Goal: Information Seeking & Learning: Learn about a topic

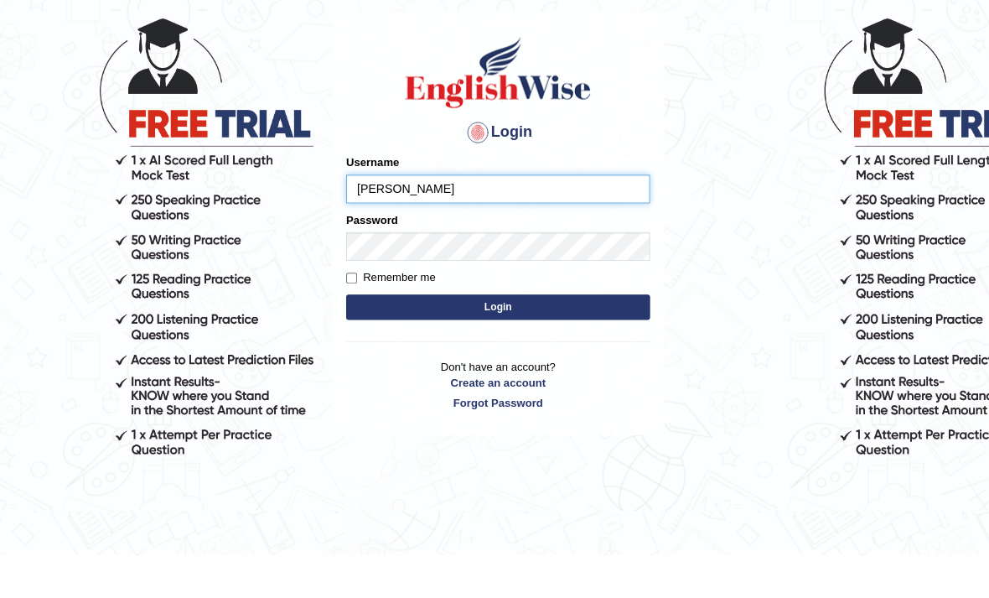
type input "MabelD"
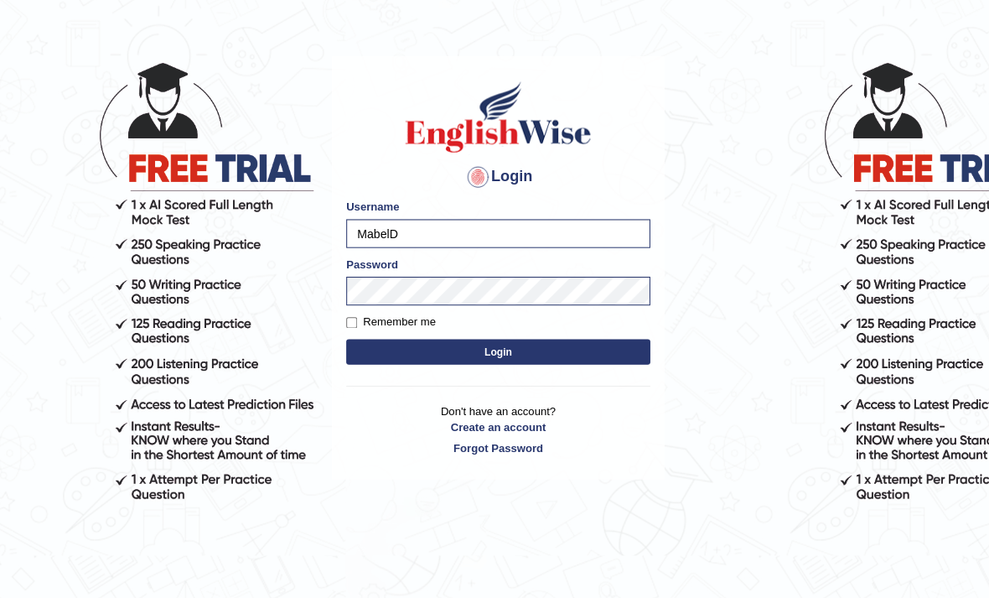
click at [401, 348] on button "Login" at bounding box center [495, 353] width 302 height 25
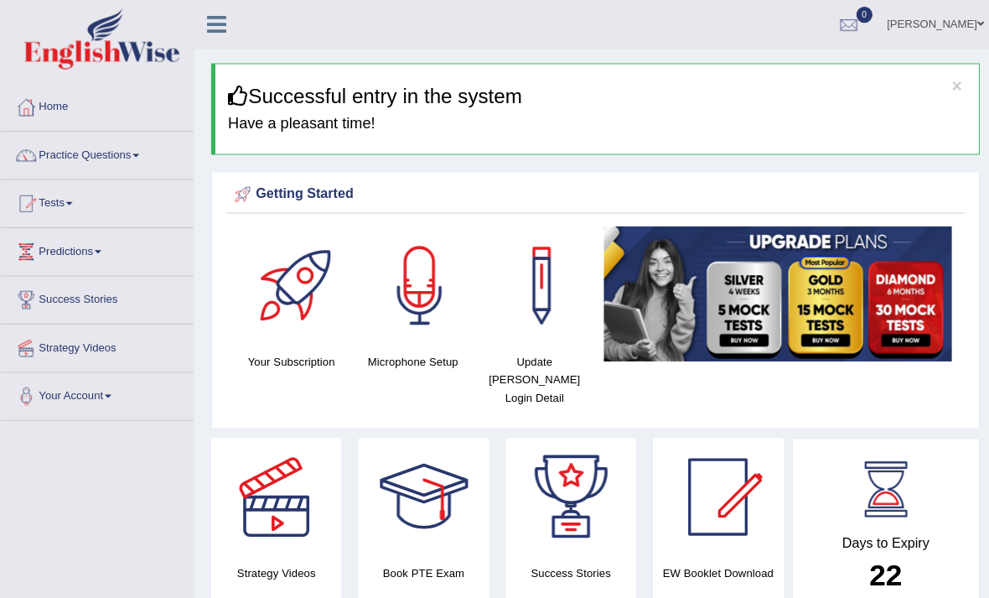
click at [839, 29] on div at bounding box center [842, 25] width 25 height 25
click at [811, 66] on div "See All Alerts" at bounding box center [741, 71] width 223 height 18
click at [49, 156] on link "Practice Questions" at bounding box center [96, 152] width 191 height 42
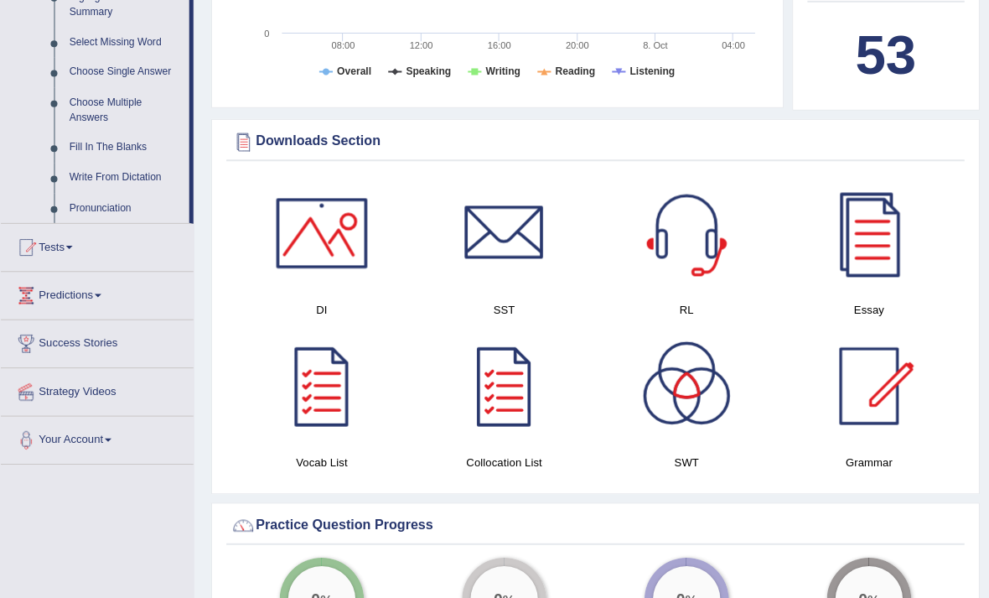
scroll to position [921, 0]
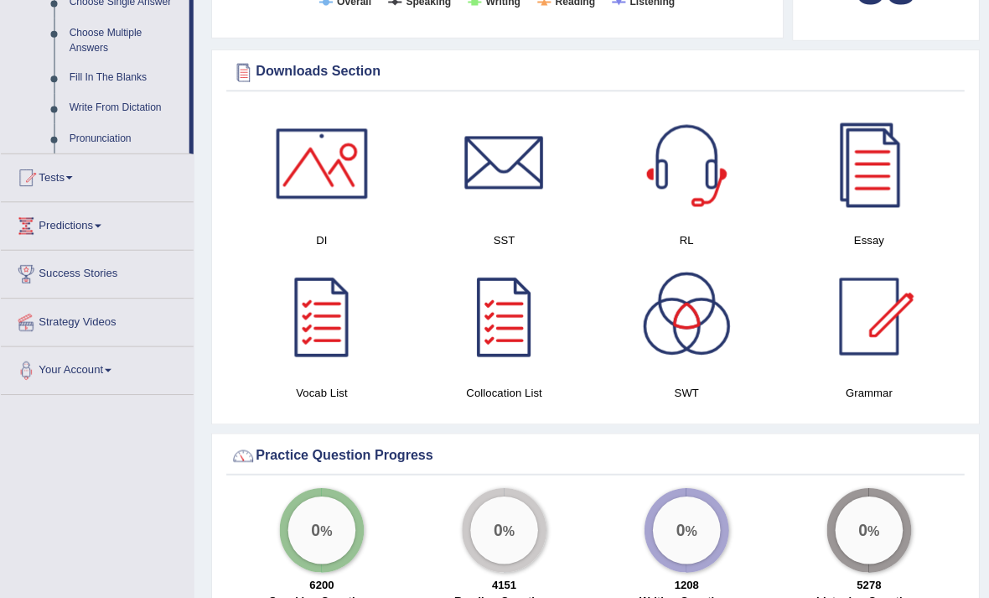
click at [106, 312] on div at bounding box center [494, 299] width 989 height 598
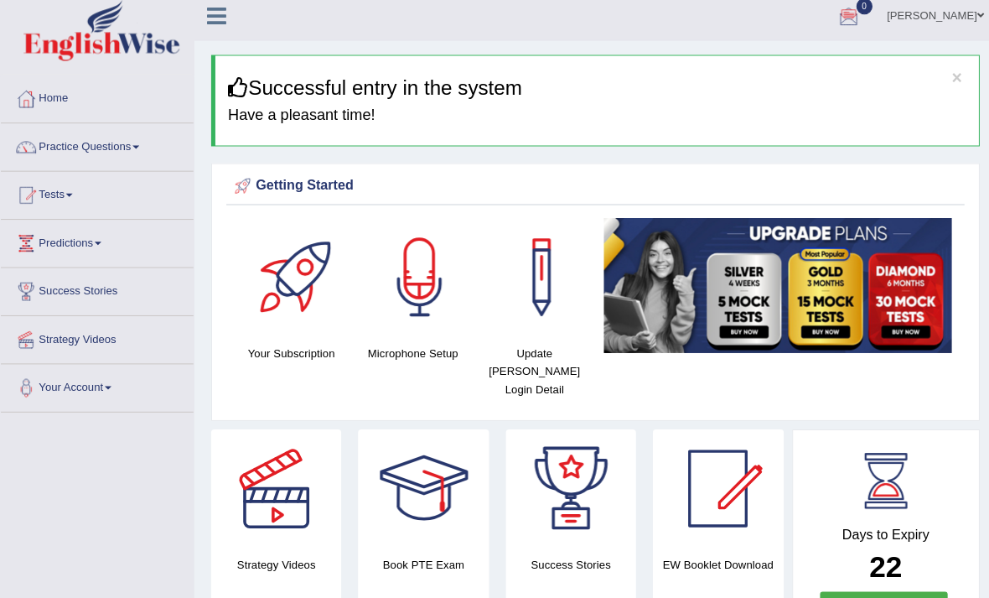
scroll to position [8, 0]
click at [93, 328] on link "Strategy Videos" at bounding box center [96, 334] width 191 height 42
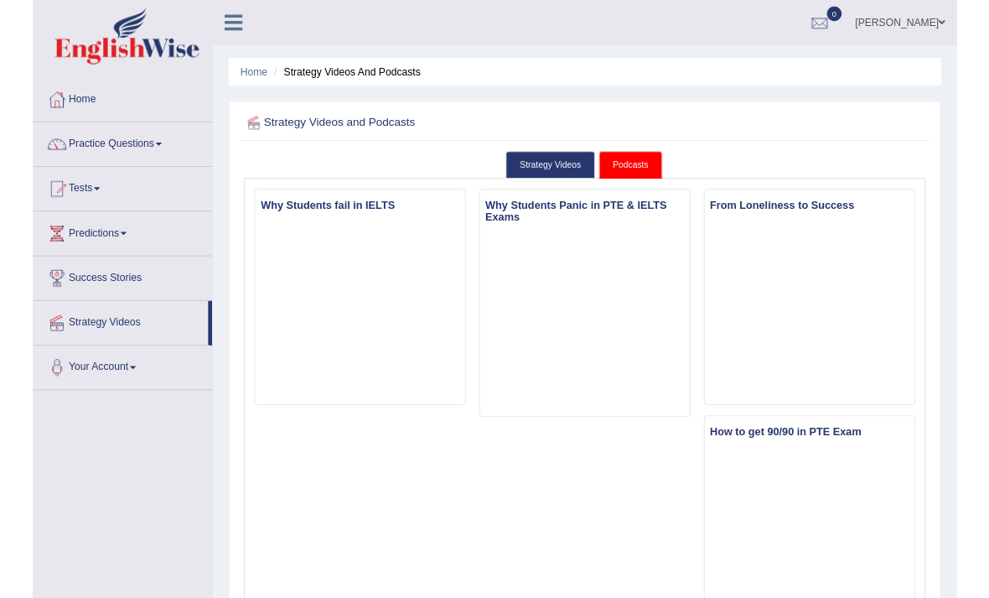
scroll to position [1310, 0]
